Goal: Task Accomplishment & Management: Complete application form

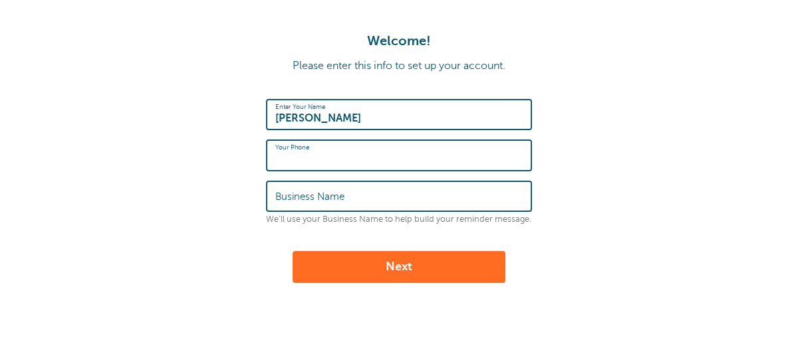
click at [330, 158] on input "Your Phone" at bounding box center [398, 155] width 247 height 29
type input "3053358761"
click at [322, 196] on label "Business Name" at bounding box center [309, 197] width 69 height 12
click at [322, 196] on input "Business Name" at bounding box center [398, 196] width 247 height 29
type input "personal"
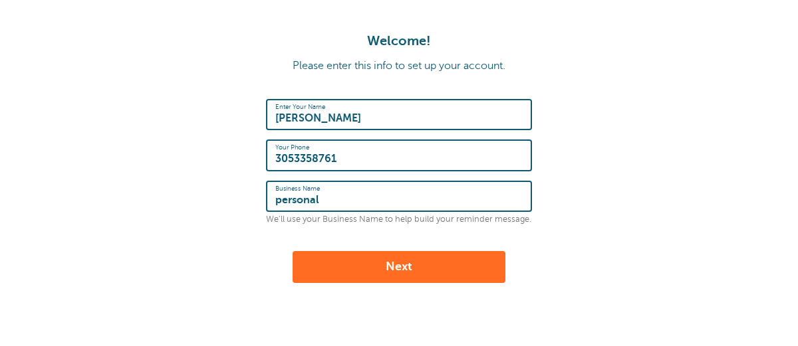
click at [403, 266] on button "Next" at bounding box center [399, 267] width 213 height 32
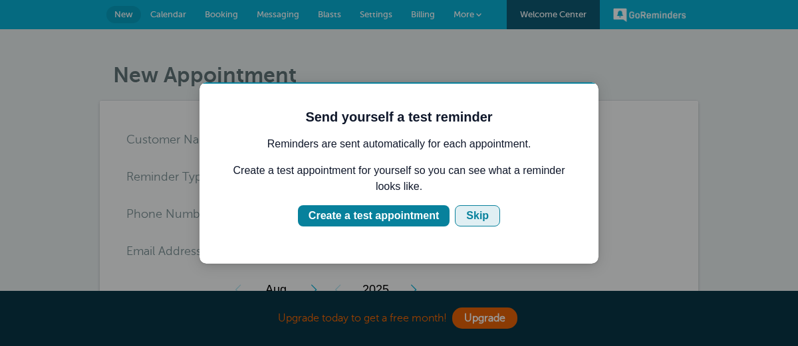
click at [479, 220] on div "Skip" at bounding box center [477, 216] width 23 height 16
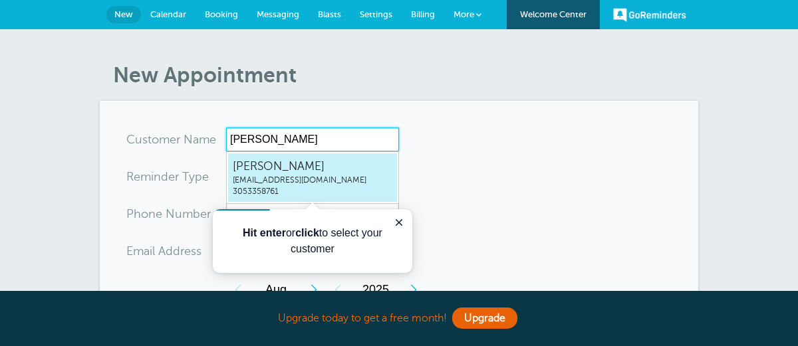
click at [310, 183] on span "lopezel1952@gmail.com" at bounding box center [313, 180] width 160 height 11
type input "eliolopezlopezel1952@gmail.com3053358761"
type input "[PERSON_NAME]"
type input "3053358761"
type input "lopezel1952@gmail.com"
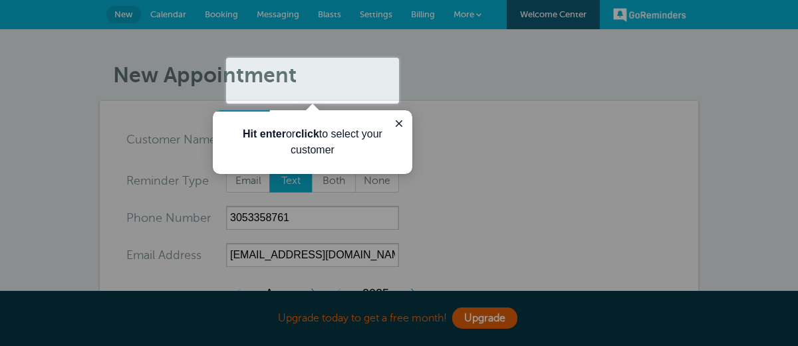
scroll to position [560, 0]
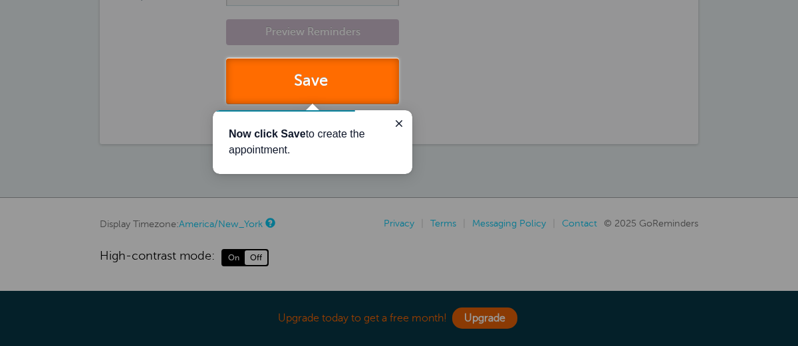
click at [308, 81] on button "Save" at bounding box center [312, 82] width 173 height 46
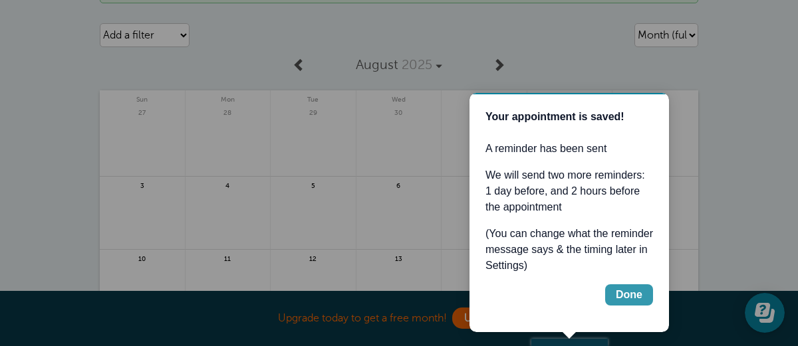
click at [626, 291] on div "Done" at bounding box center [629, 295] width 27 height 16
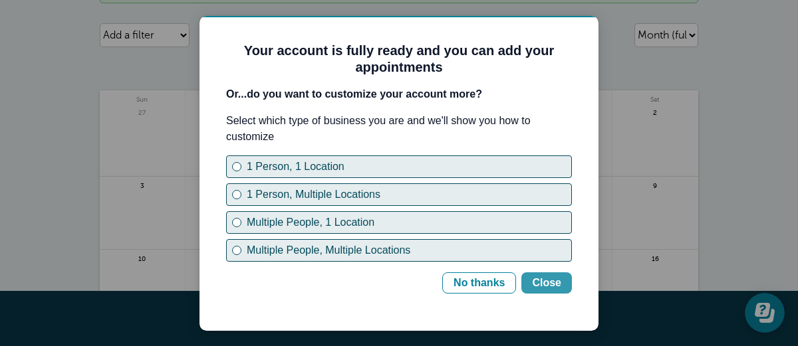
click at [547, 281] on div "Close" at bounding box center [546, 283] width 29 height 16
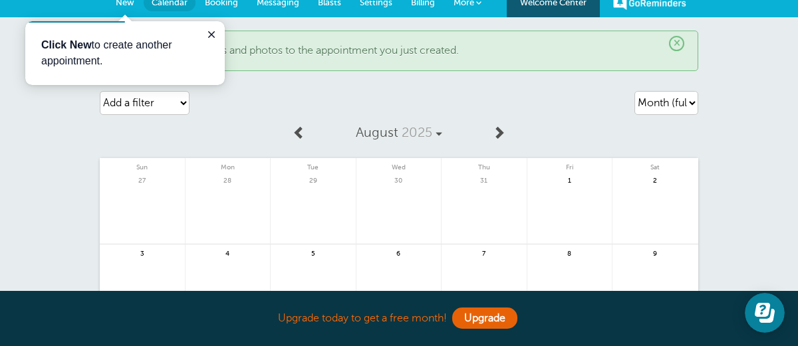
scroll to position [10, 0]
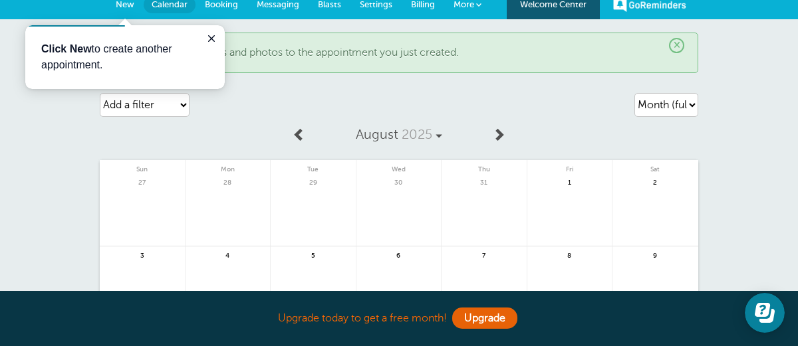
click at [501, 132] on span at bounding box center [498, 134] width 13 height 13
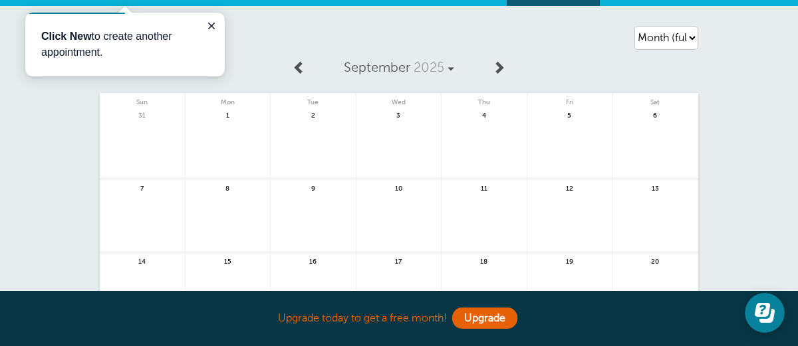
scroll to position [19, 0]
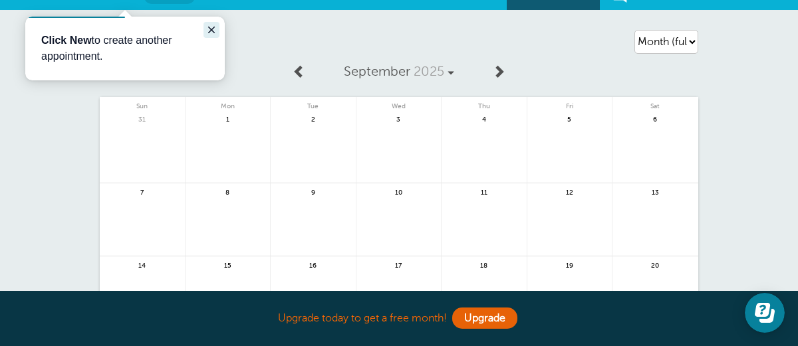
click at [211, 27] on icon "Close guide" at bounding box center [211, 30] width 11 height 11
